Goal: Task Accomplishment & Management: Manage account settings

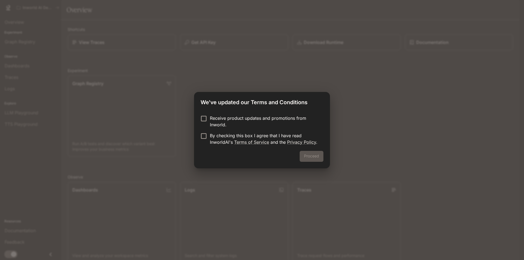
click at [217, 125] on p "Receive product updates and promotions from Inworld." at bounding box center [264, 121] width 109 height 13
click at [319, 159] on button "Proceed" at bounding box center [312, 156] width 24 height 11
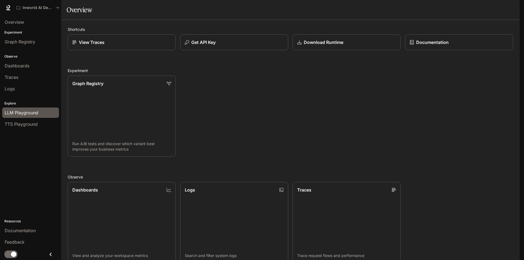
click at [32, 109] on link "LLM Playground" at bounding box center [30, 113] width 57 height 10
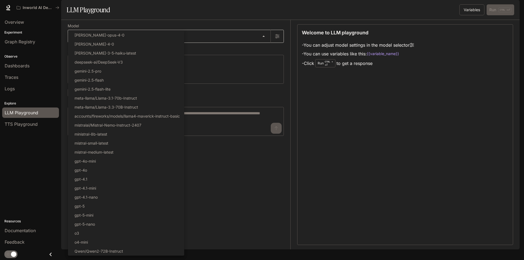
click at [119, 50] on body "Skip to main content Inworld AI Demos Documentation Documentation Portal Overvi…" at bounding box center [262, 130] width 524 height 260
click at [207, 38] on div at bounding box center [262, 130] width 524 height 260
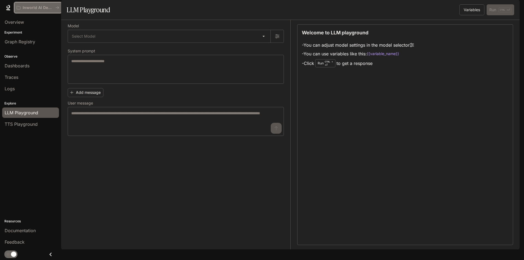
click at [37, 10] on p "Inworld AI Demos" at bounding box center [38, 7] width 31 height 5
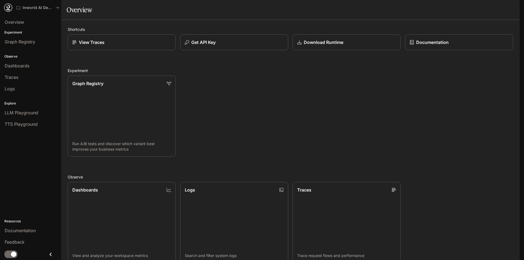
click at [10, 10] on icon at bounding box center [8, 9] width 4 height 1
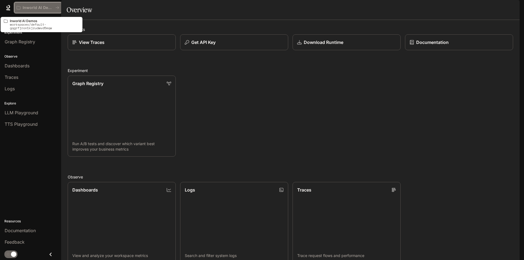
click at [54, 8] on div "Inworld AI Demos" at bounding box center [36, 7] width 39 height 5
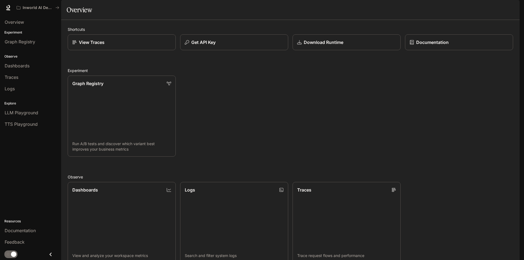
click at [484, 7] on span "Documentation" at bounding box center [486, 7] width 27 height 7
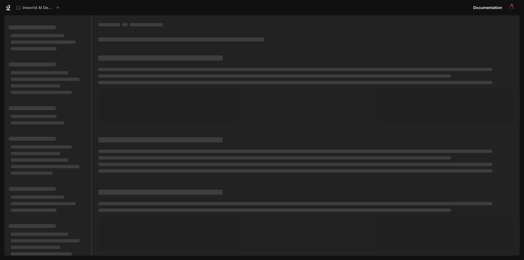
drag, startPoint x: 243, startPoint y: 9, endPoint x: 128, endPoint y: 10, distance: 115.5
click at [240, 9] on div "Inworld AI Demos" at bounding box center [242, 7] width 457 height 11
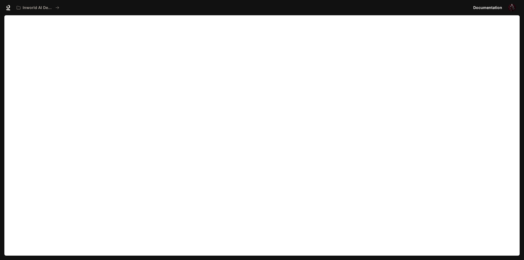
click at [110, 9] on div "Inworld AI Demos" at bounding box center [242, 7] width 457 height 11
click at [7, 10] on icon at bounding box center [8, 9] width 4 height 1
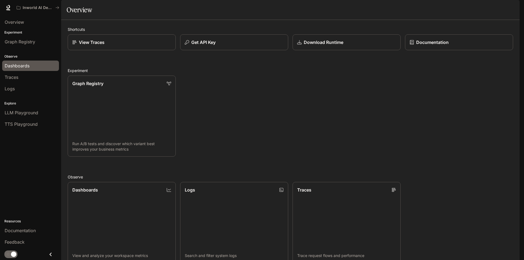
click at [48, 65] on div "Dashboards" at bounding box center [31, 66] width 52 height 7
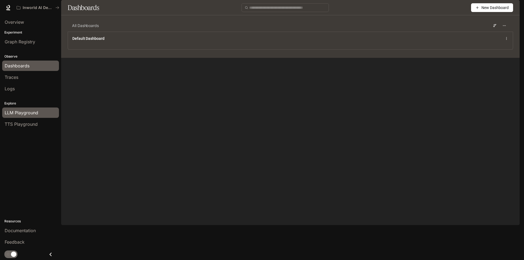
click at [23, 108] on link "LLM Playground" at bounding box center [30, 113] width 57 height 10
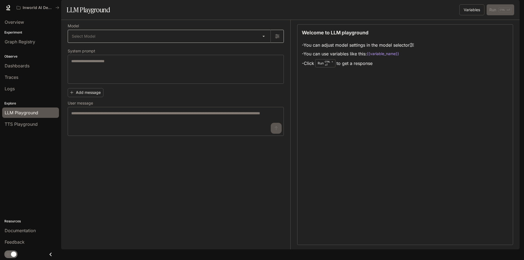
click at [203, 52] on body "Skip to main content Inworld AI Demos Documentation Documentation Portal Overvi…" at bounding box center [262, 130] width 524 height 260
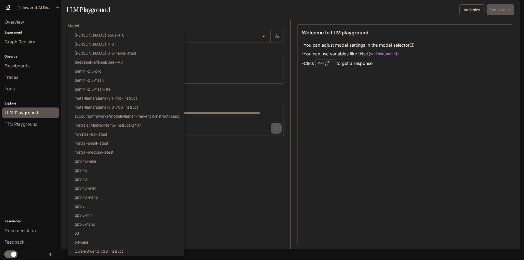
click at [226, 181] on div at bounding box center [262, 130] width 524 height 260
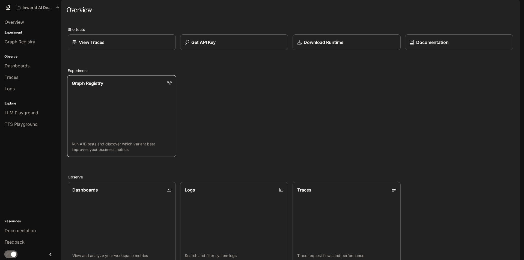
scroll to position [134, 0]
click at [235, 182] on link "Logs Search and filter system logs" at bounding box center [234, 223] width 109 height 82
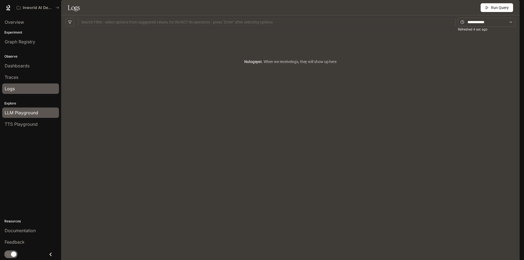
click at [28, 114] on span "LLM Playground" at bounding box center [22, 112] width 34 height 7
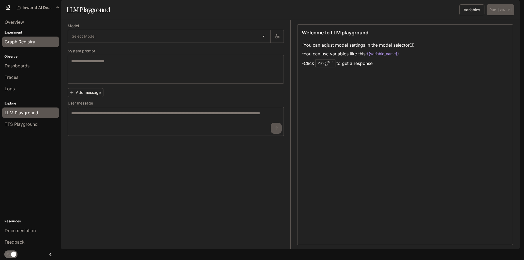
click at [8, 47] on link "Graph Registry" at bounding box center [30, 42] width 57 height 10
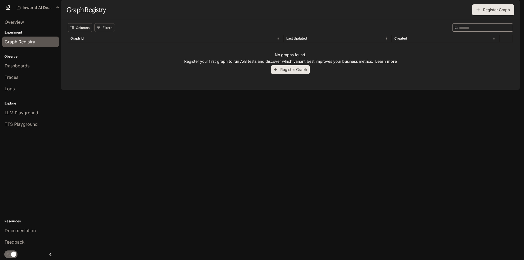
drag, startPoint x: 38, startPoint y: 4, endPoint x: 189, endPoint y: 89, distance: 173.8
click at [189, 83] on div "No graphs found. Register your first graph to run A/B tests and discover which …" at bounding box center [291, 63] width 446 height 40
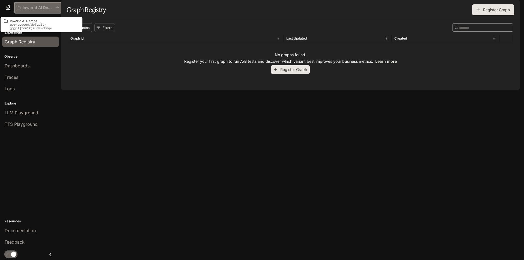
click at [57, 5] on div "Inworld AI Demos" at bounding box center [38, 7] width 43 height 5
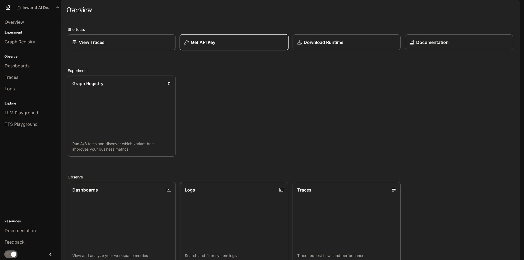
click at [209, 46] on p "Get API Key" at bounding box center [203, 42] width 25 height 7
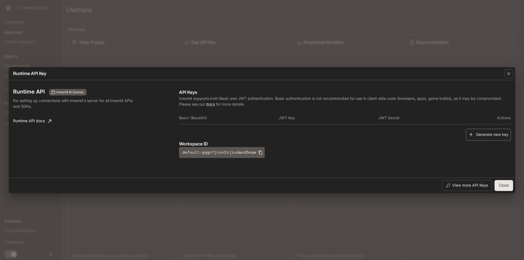
click at [479, 135] on button "Generate new key" at bounding box center [488, 135] width 45 height 12
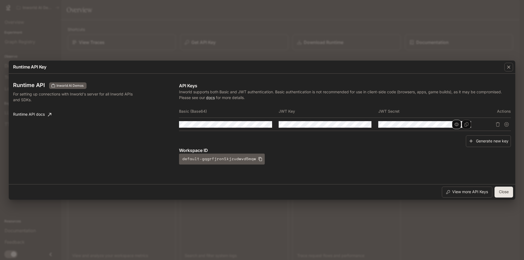
click at [460, 125] on button "button" at bounding box center [456, 124] width 9 height 9
click at [360, 127] on button "button" at bounding box center [357, 124] width 9 height 9
click at [262, 126] on button "button" at bounding box center [257, 124] width 9 height 9
click at [267, 121] on button "Copy Basic (Base64)" at bounding box center [267, 124] width 9 height 9
